Goal: Task Accomplishment & Management: Use online tool/utility

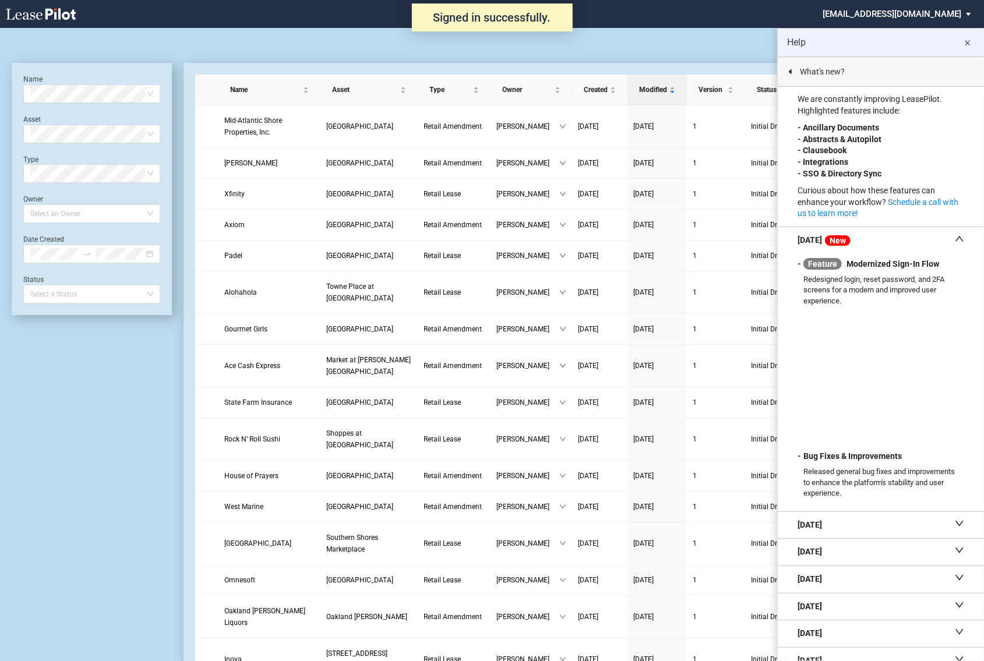
click at [964, 42] on md-icon "close" at bounding box center [967, 43] width 14 height 14
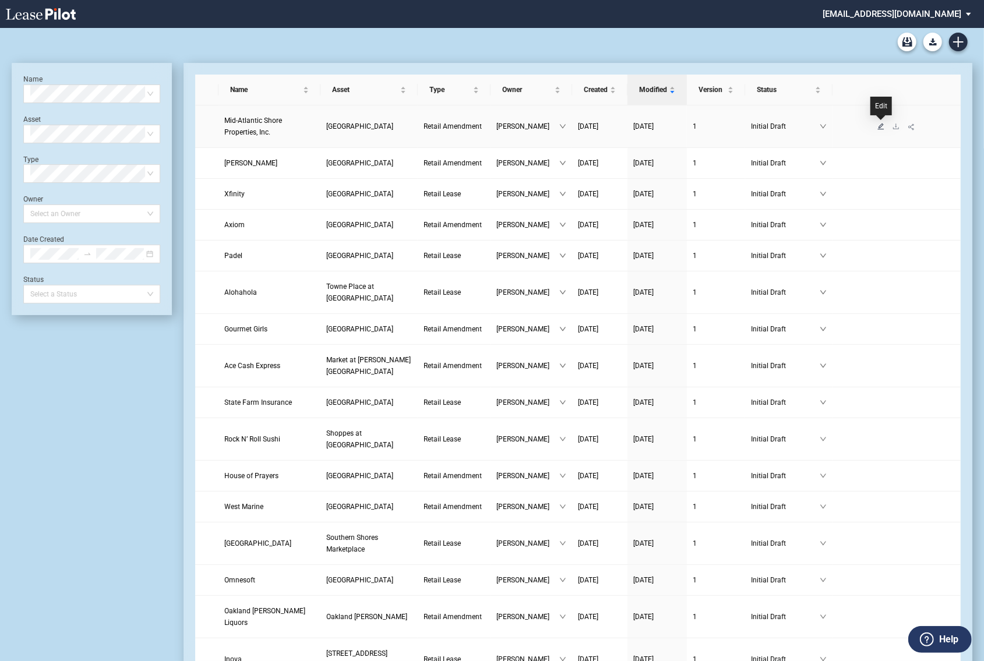
click at [883, 124] on icon "edit" at bounding box center [881, 126] width 6 height 6
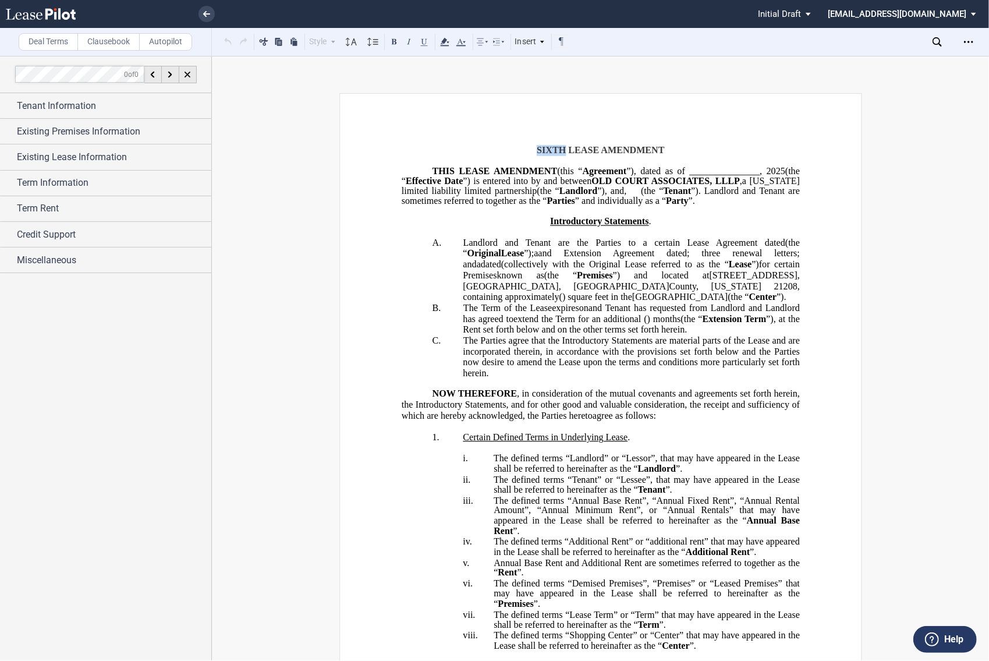
drag, startPoint x: 561, startPoint y: 146, endPoint x: 535, endPoint y: 146, distance: 26.2
click at [537, 146] on span "﻿ ﻿S ﻿IXTH" at bounding box center [552, 150] width 31 height 10
